Goal: Communication & Community: Answer question/provide support

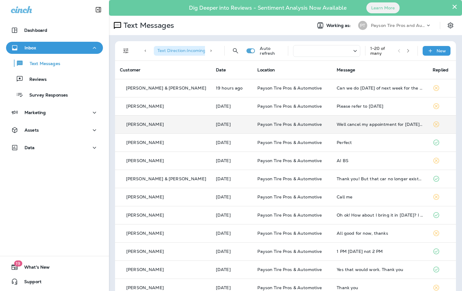
click at [172, 125] on div "[PERSON_NAME]" at bounding box center [163, 124] width 86 height 6
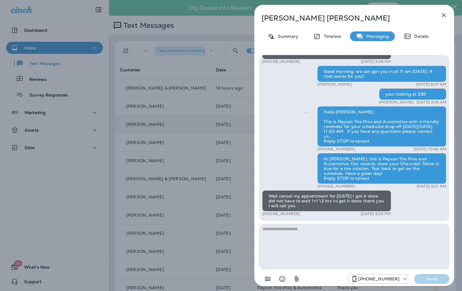
click at [66, 24] on div "[PERSON_NAME] Summary Timeline Messaging Details Hi [PERSON_NAME], this is [PER…" at bounding box center [231, 145] width 462 height 291
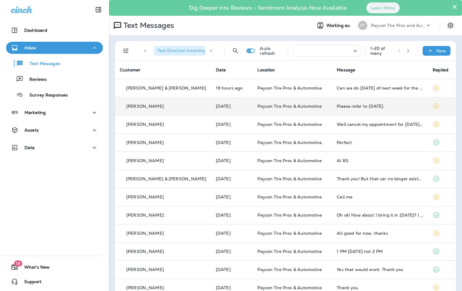
click at [171, 106] on div "[PERSON_NAME]" at bounding box center [163, 106] width 86 height 6
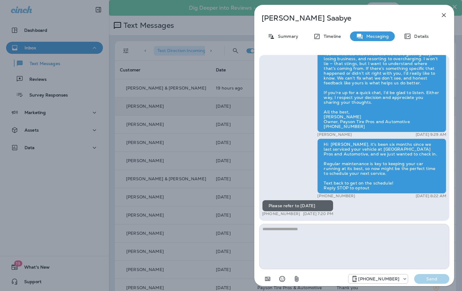
click at [54, 189] on div "[PERSON_NAME] Summary Timeline Messaging Details Hello [PERSON_NAME], This is P…" at bounding box center [231, 145] width 462 height 291
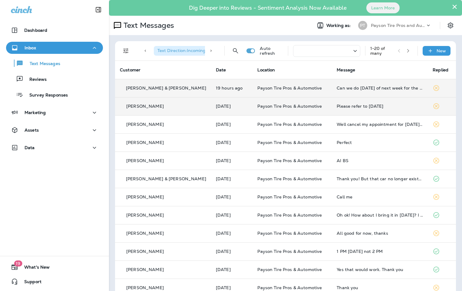
click at [184, 86] on div "[PERSON_NAME] & [PERSON_NAME]" at bounding box center [163, 88] width 86 height 6
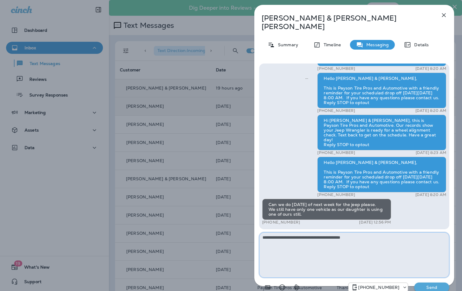
type textarea "**********"
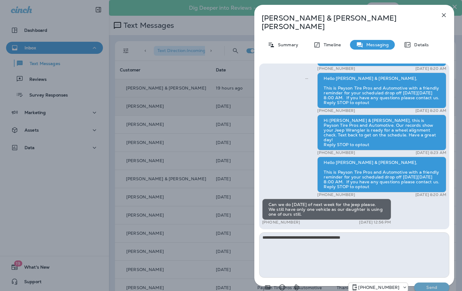
click at [434, 285] on p "Send" at bounding box center [431, 287] width 25 height 5
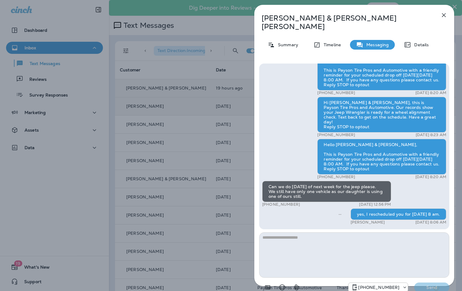
drag, startPoint x: 32, startPoint y: 49, endPoint x: 66, endPoint y: 62, distance: 36.7
click at [32, 50] on div "Clint & Michell Whitney Summary Timeline Messaging Details Hello Clint & Michel…" at bounding box center [231, 145] width 462 height 291
